Goal: Communication & Community: Answer question/provide support

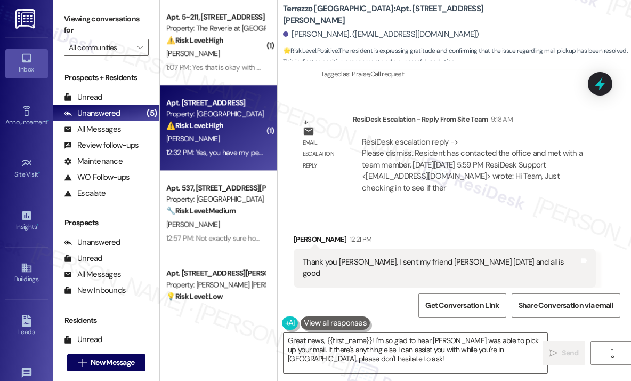
click at [213, 103] on div "Apt. [STREET_ADDRESS]" at bounding box center [215, 102] width 99 height 11
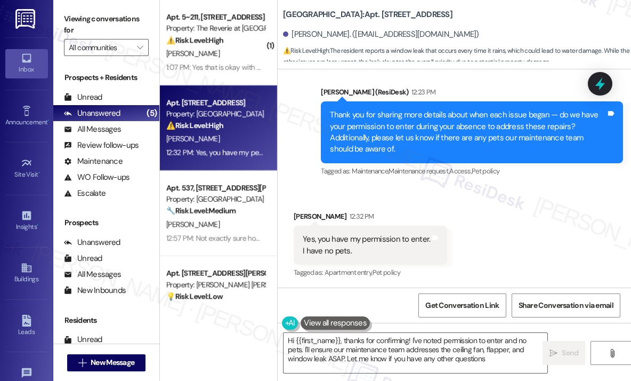
type textarea "Hi {{first_name}}, thanks for confirming! I've noted permission to enter and no…"
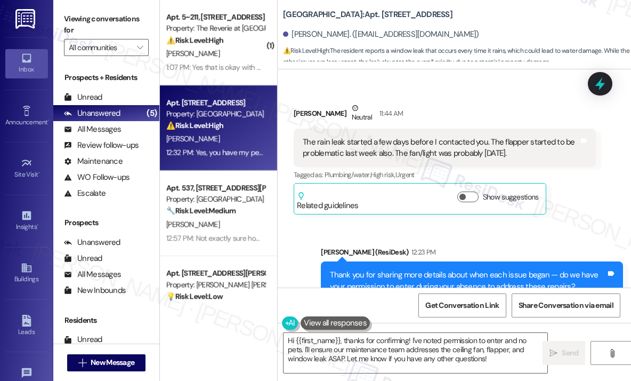
scroll to position [1985, 0]
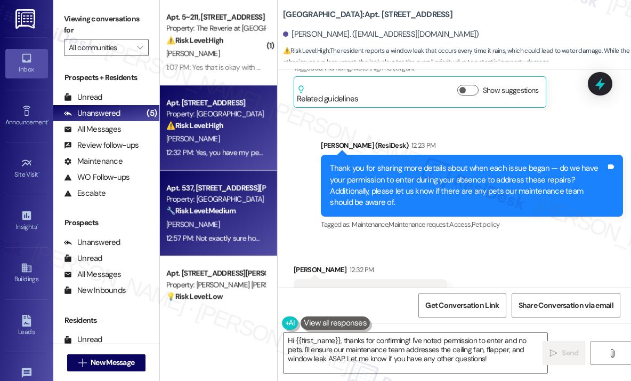
click at [214, 190] on div "Apt. 537, [STREET_ADDRESS][PERSON_NAME]" at bounding box center [215, 187] width 99 height 11
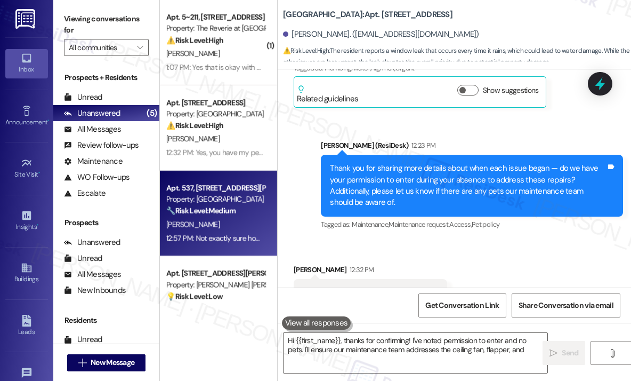
type textarea "Hi {{first_name}}, thanks for confirming! I've noted permission to enter and no…"
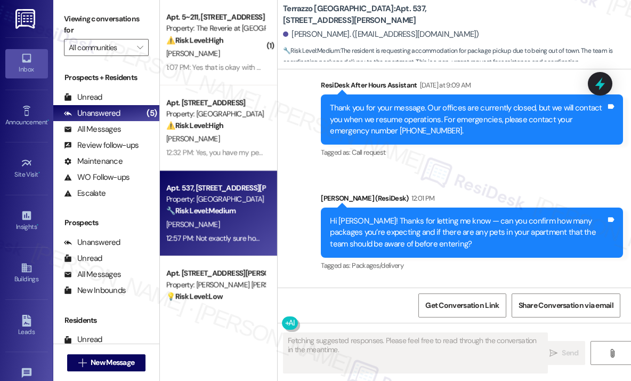
scroll to position [2728, 0]
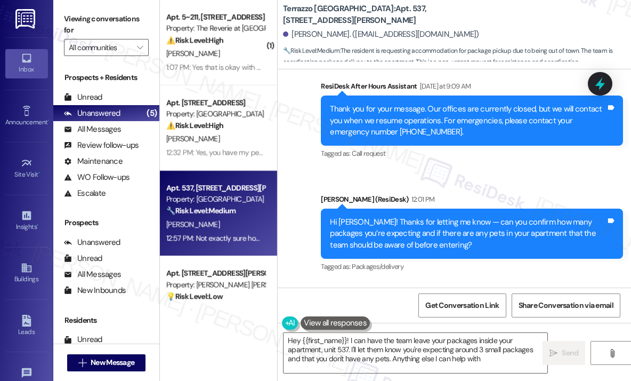
type textarea "Hey {{first_name}}! I can have the team leave your packages inside your apartme…"
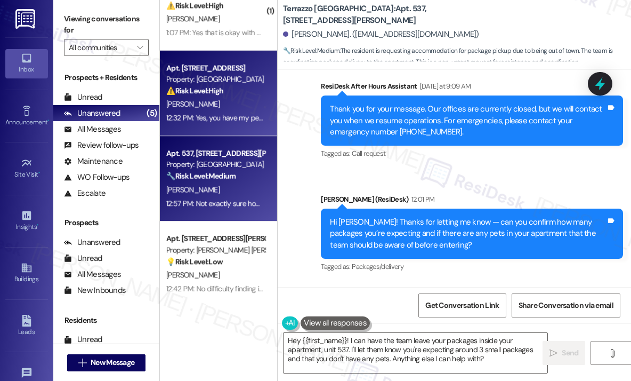
scroll to position [53, 0]
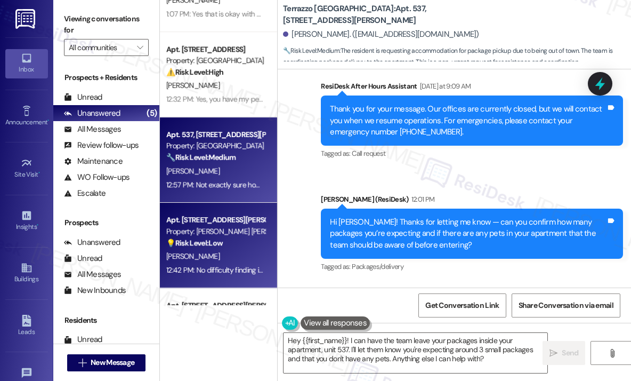
click at [202, 228] on div "Property: [PERSON_NAME] [PERSON_NAME] Apartments" at bounding box center [215, 231] width 99 height 11
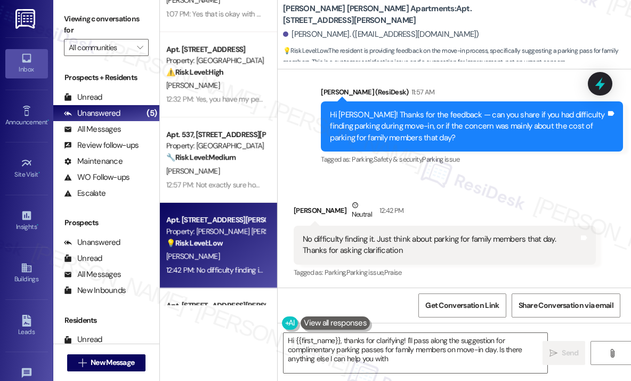
type textarea "Hi {{first_name}}, thanks for clarifying! I'll pass along the suggestion for co…"
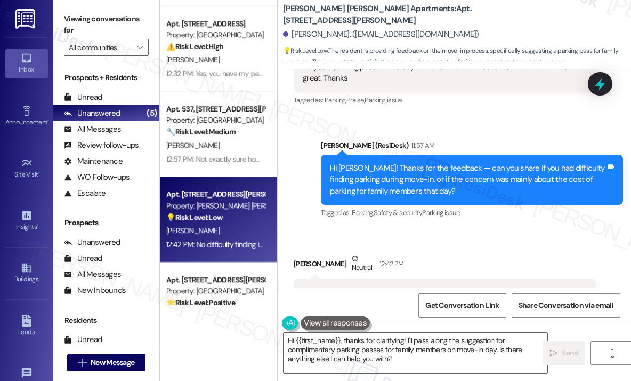
scroll to position [122, 0]
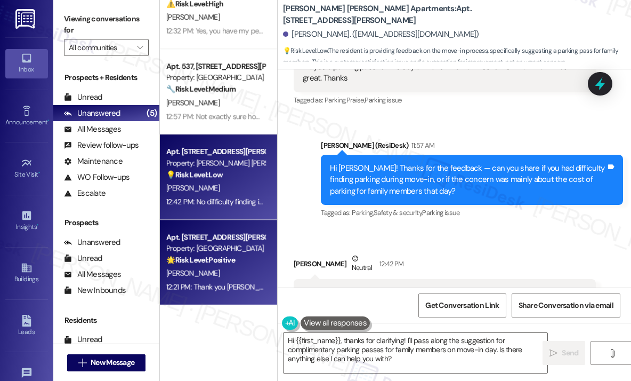
click at [199, 250] on div "Property: [GEOGRAPHIC_DATA]" at bounding box center [215, 248] width 99 height 11
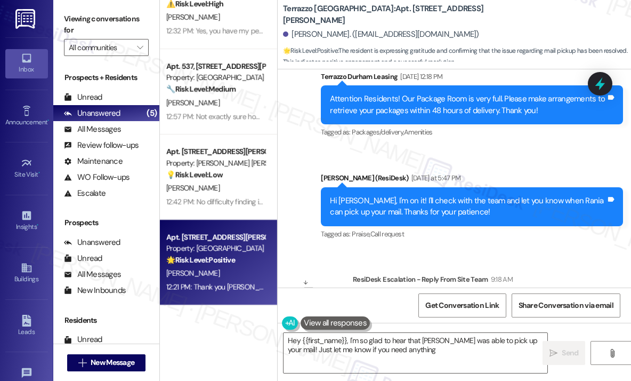
scroll to position [3303, 0]
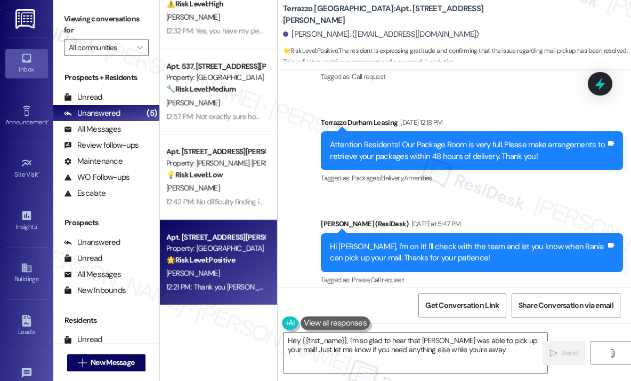
type textarea "Hey {{first_name}}, I'm so glad to hear that [PERSON_NAME] was able to pick up …"
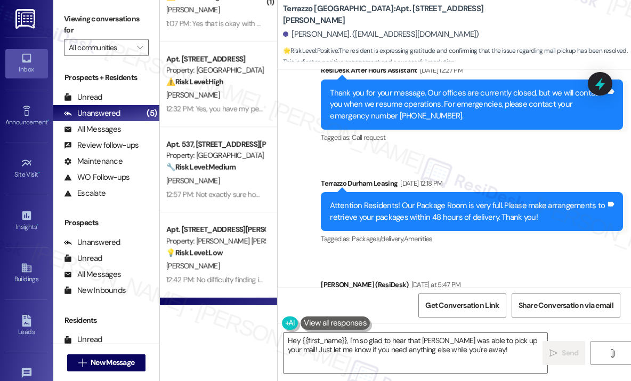
scroll to position [0, 0]
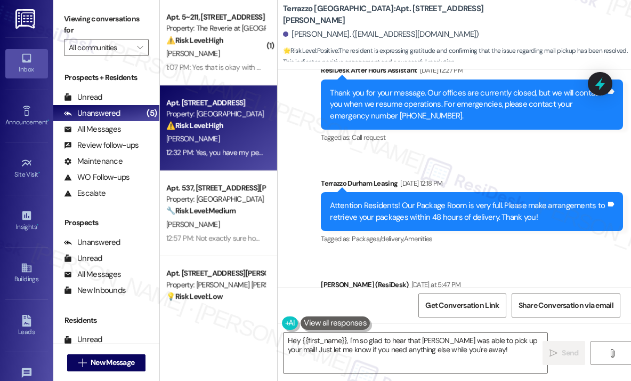
click at [241, 126] on div "⚠️ Risk Level: High The resident reports a window leak that occurs every time i…" at bounding box center [215, 125] width 99 height 11
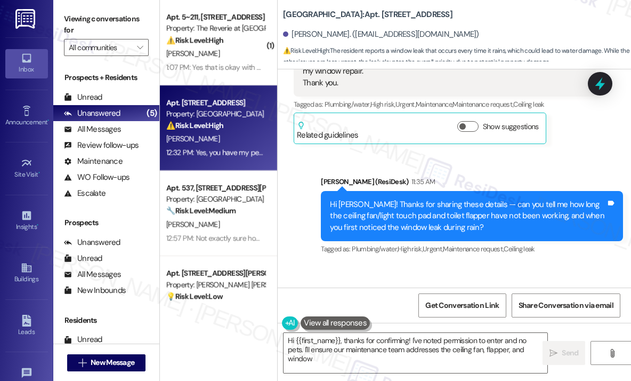
scroll to position [2039, 0]
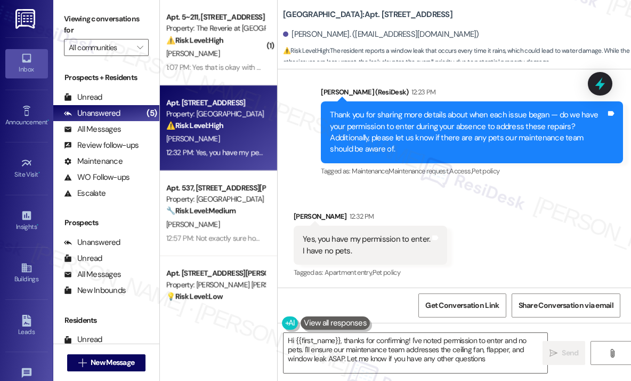
type textarea "Hi {{first_name}}, thanks for confirming! I've noted permission to enter and no…"
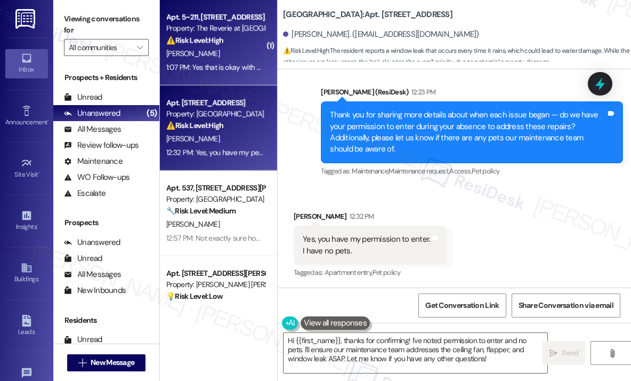
click at [190, 31] on div "Property: The Reverie at [GEOGRAPHIC_DATA][PERSON_NAME]" at bounding box center [215, 28] width 99 height 11
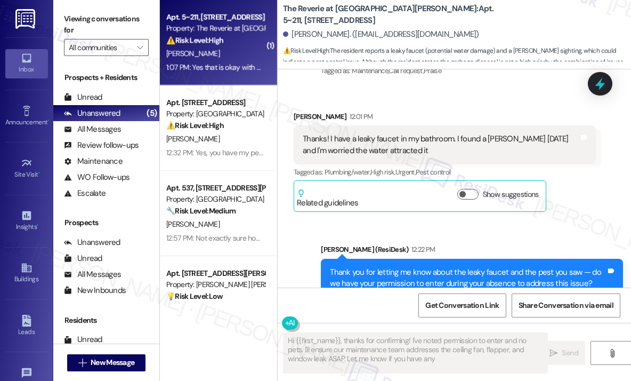
scroll to position [4757, 0]
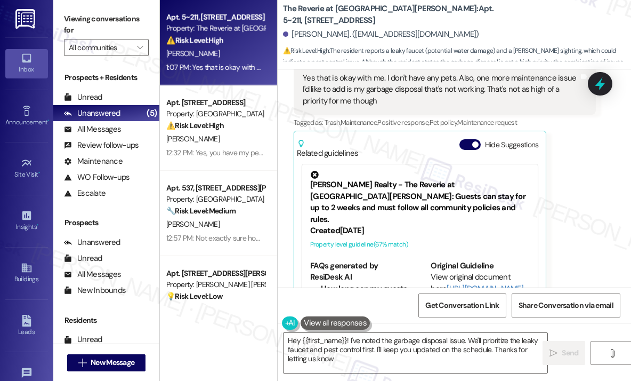
type textarea "Hey {{first_name}}! I've noted the garbage disposal issue. We'll prioritize the…"
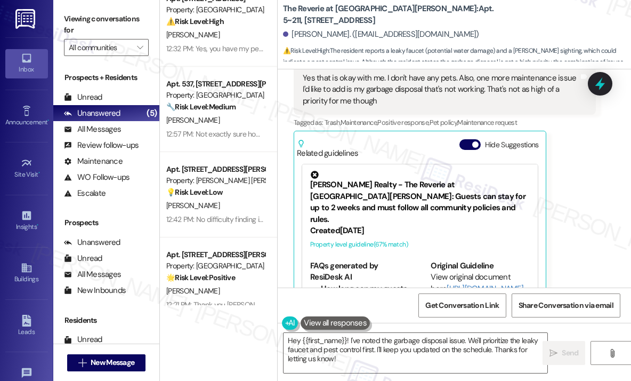
scroll to position [107, 0]
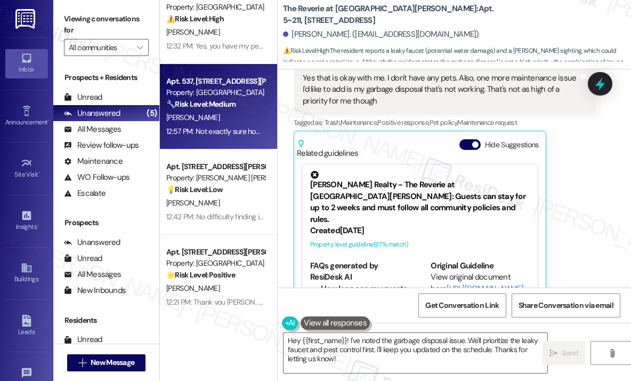
click at [208, 119] on div "[PERSON_NAME]" at bounding box center [215, 117] width 101 height 13
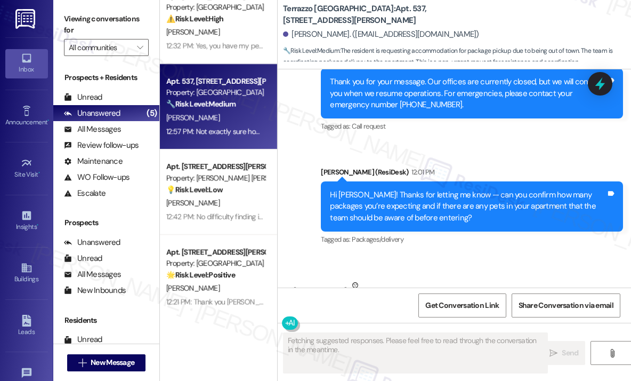
scroll to position [2835, 0]
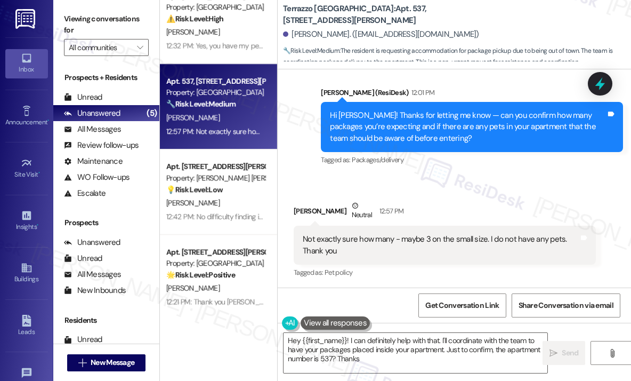
type textarea "Hey {{first_name}}! I can definitely help with that. I'll coordinate with the t…"
